Goal: Task Accomplishment & Management: Use online tool/utility

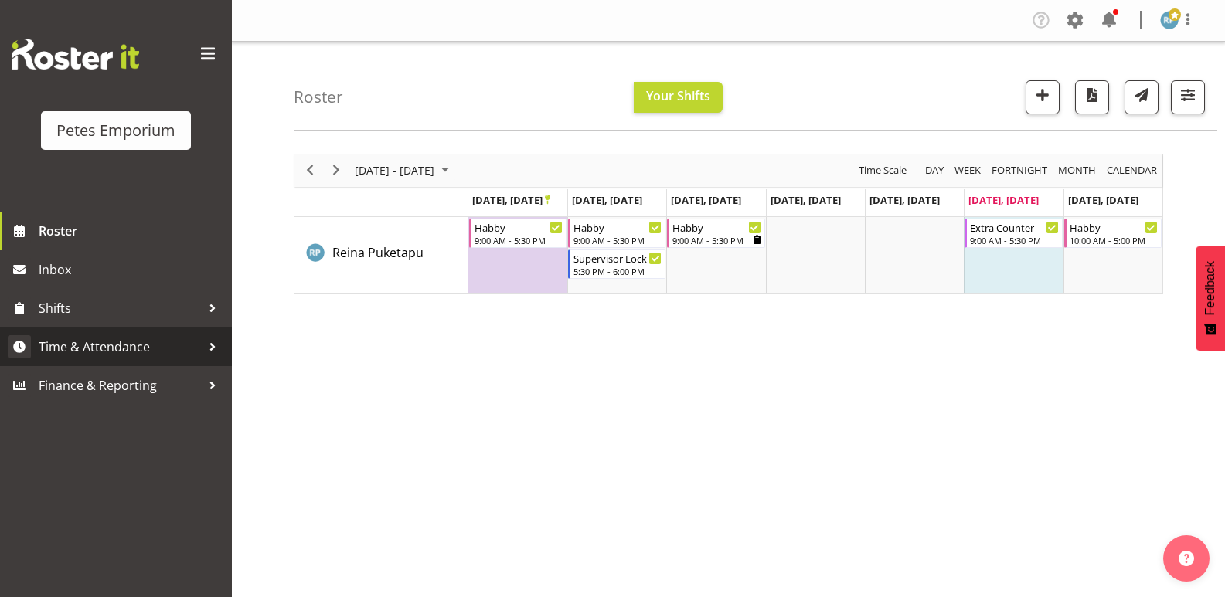
click at [110, 344] on span "Time & Attendance" at bounding box center [120, 346] width 162 height 23
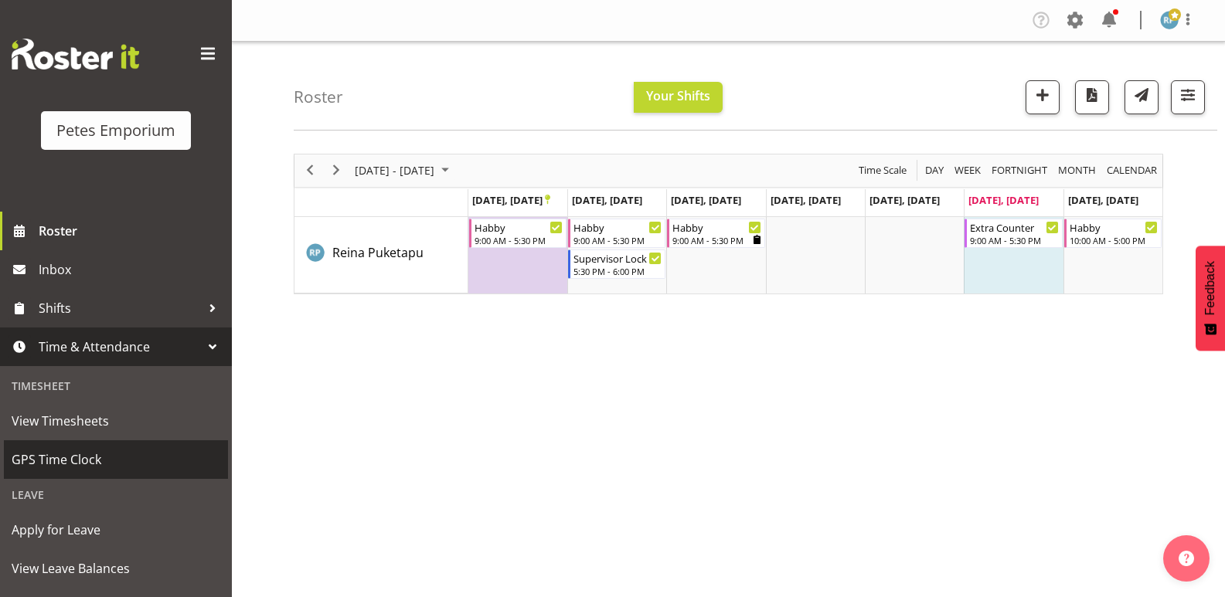
click at [77, 466] on span "GPS Time Clock" at bounding box center [116, 459] width 209 height 23
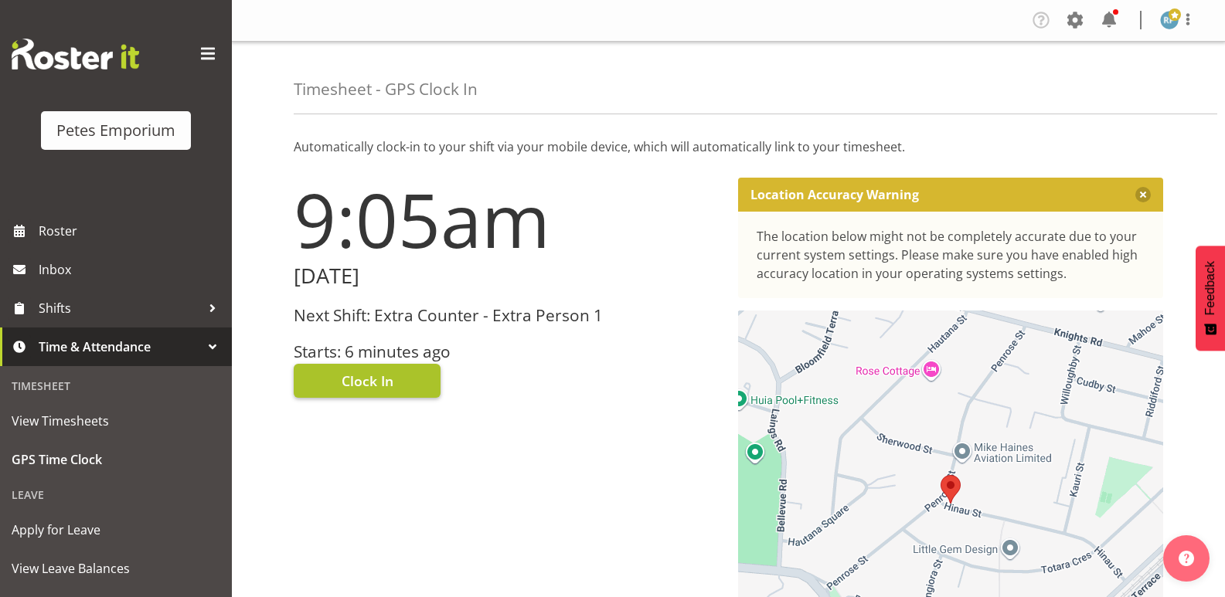
click at [386, 373] on span "Clock In" at bounding box center [368, 381] width 52 height 20
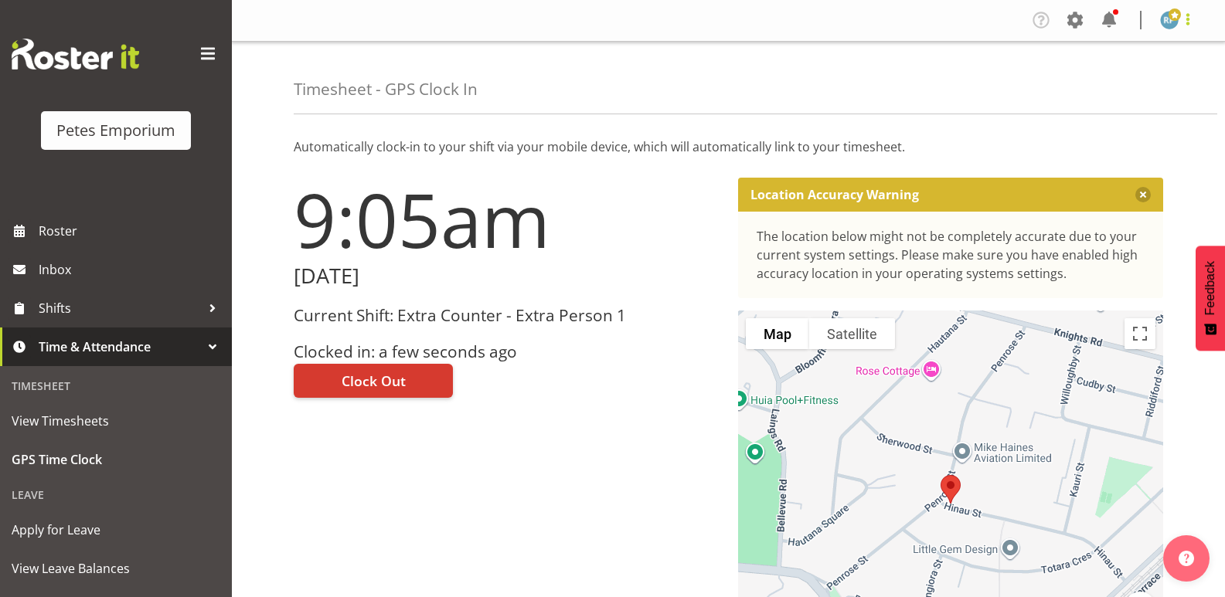
click at [1196, 23] on span at bounding box center [1188, 19] width 19 height 19
click at [1111, 80] on link "Log Out" at bounding box center [1123, 81] width 148 height 28
